Goal: Task Accomplishment & Management: Use online tool/utility

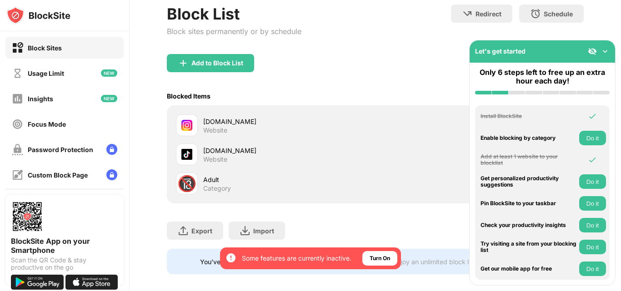
scroll to position [91, 0]
click at [375, 260] on div "Turn On" at bounding box center [380, 258] width 20 height 9
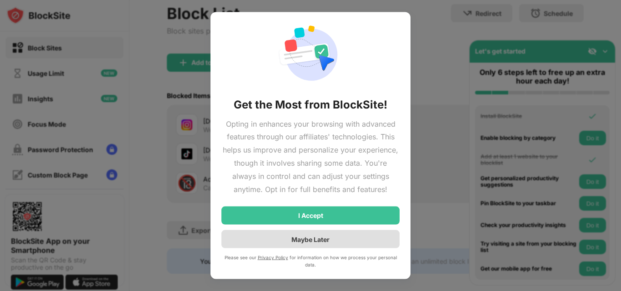
click at [317, 241] on div "Maybe Later" at bounding box center [310, 240] width 38 height 8
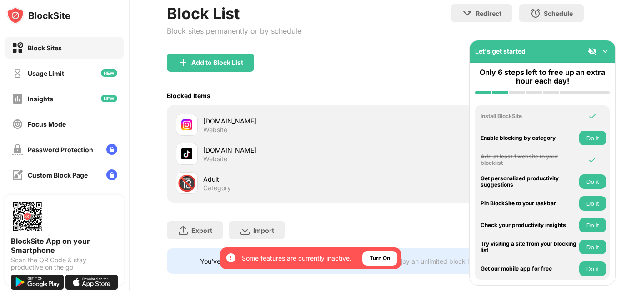
scroll to position [0, 0]
click at [604, 49] on img at bounding box center [605, 51] width 9 height 9
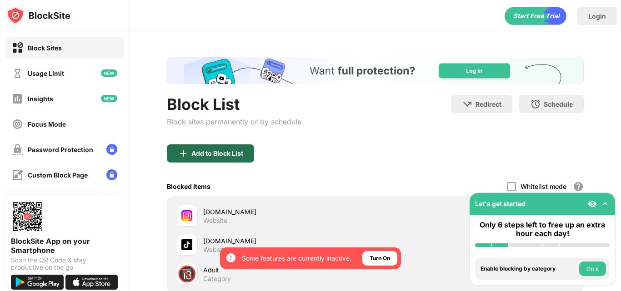
click at [241, 153] on div "Add to Block List" at bounding box center [217, 153] width 52 height 7
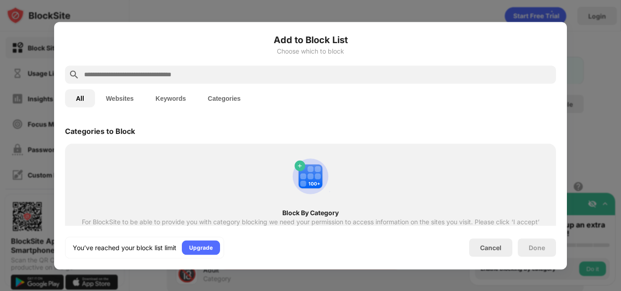
click at [248, 73] on input "text" at bounding box center [317, 74] width 469 height 11
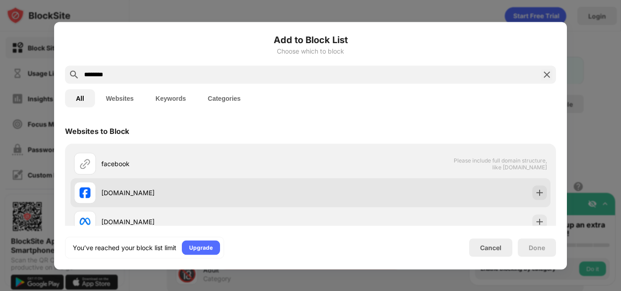
type input "********"
click at [491, 193] on div "[DOMAIN_NAME]" at bounding box center [310, 192] width 480 height 29
click at [535, 190] on img at bounding box center [539, 192] width 9 height 9
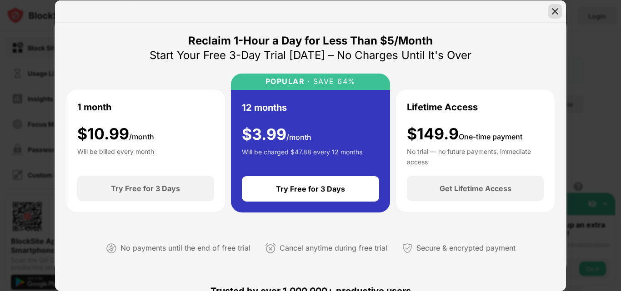
click at [556, 12] on img at bounding box center [555, 11] width 9 height 9
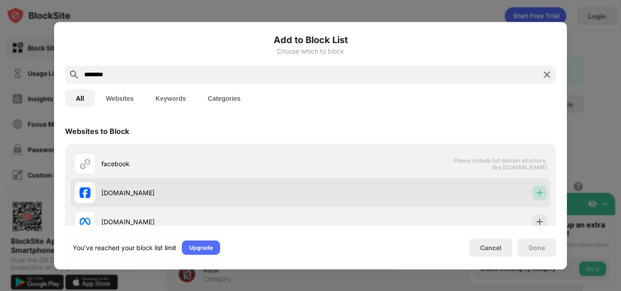
click at [535, 190] on img at bounding box center [539, 192] width 9 height 9
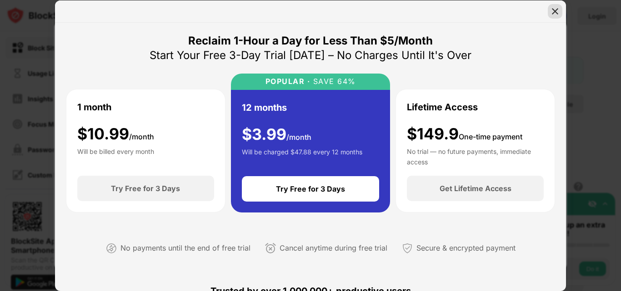
click at [556, 10] on img at bounding box center [555, 11] width 9 height 9
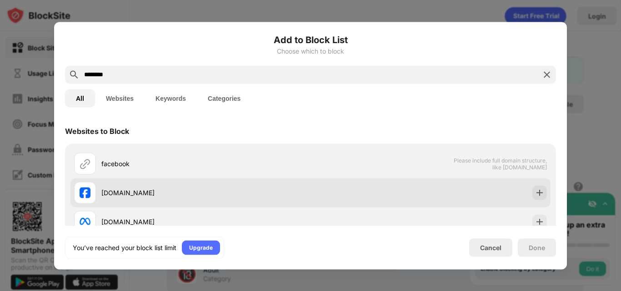
click at [339, 196] on div "[DOMAIN_NAME]" at bounding box center [310, 192] width 480 height 29
click at [120, 180] on div "[DOMAIN_NAME]" at bounding box center [310, 192] width 480 height 29
click at [111, 188] on div "[DOMAIN_NAME]" at bounding box center [205, 193] width 209 height 10
click at [111, 189] on div "[DOMAIN_NAME]" at bounding box center [205, 193] width 209 height 10
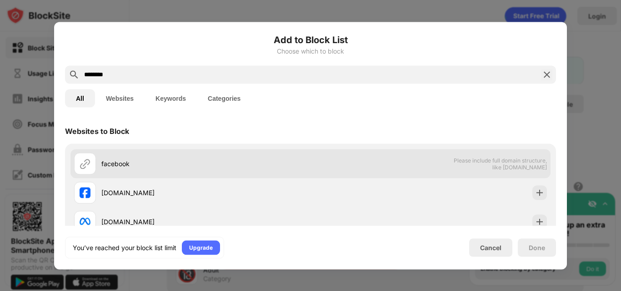
click at [122, 168] on div "facebook" at bounding box center [205, 164] width 209 height 10
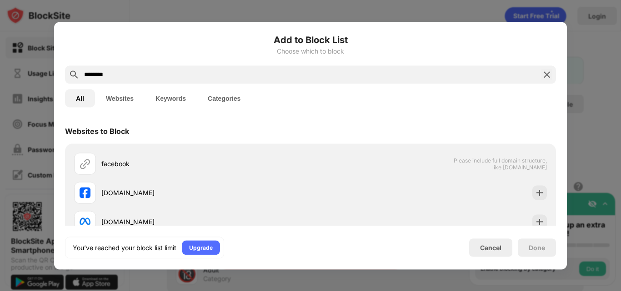
click at [548, 73] on img at bounding box center [546, 74] width 11 height 11
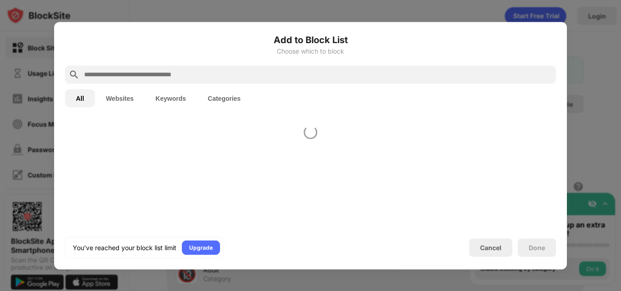
click at [577, 73] on div at bounding box center [310, 145] width 621 height 291
